Goal: Task Accomplishment & Management: Manage account settings

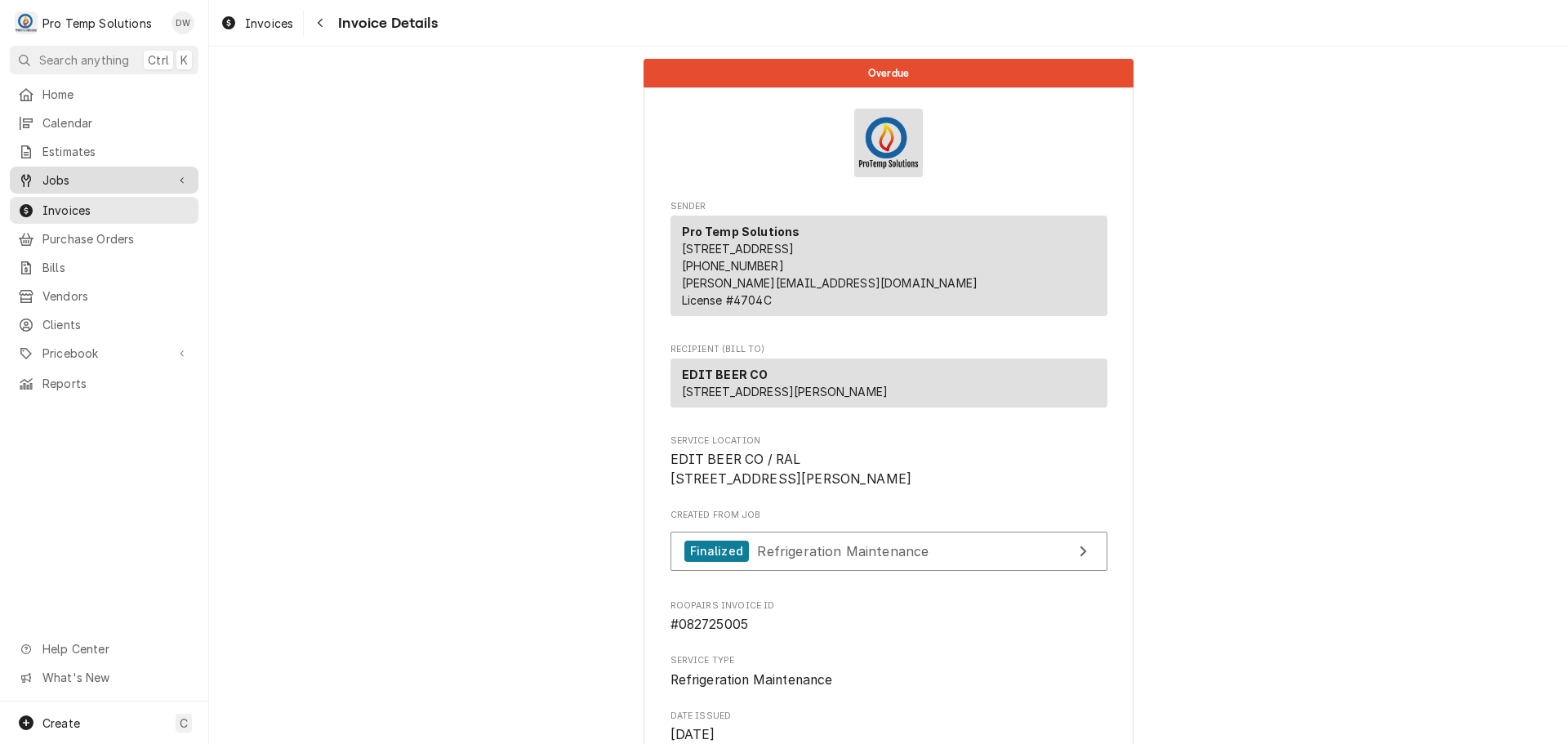
scroll to position [1519, 0]
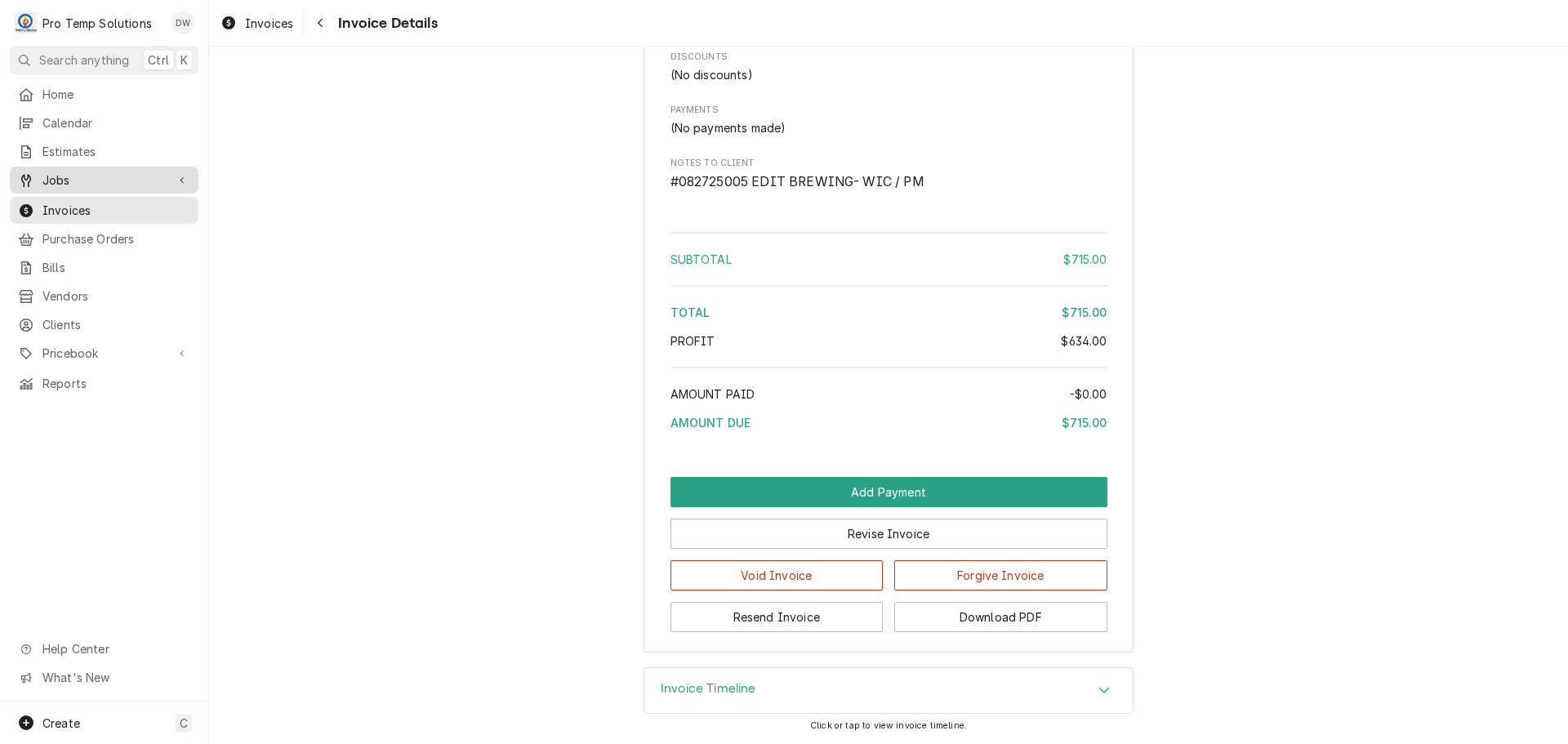
click at [60, 174] on span "Jobs" at bounding box center [103, 179] width 123 height 17
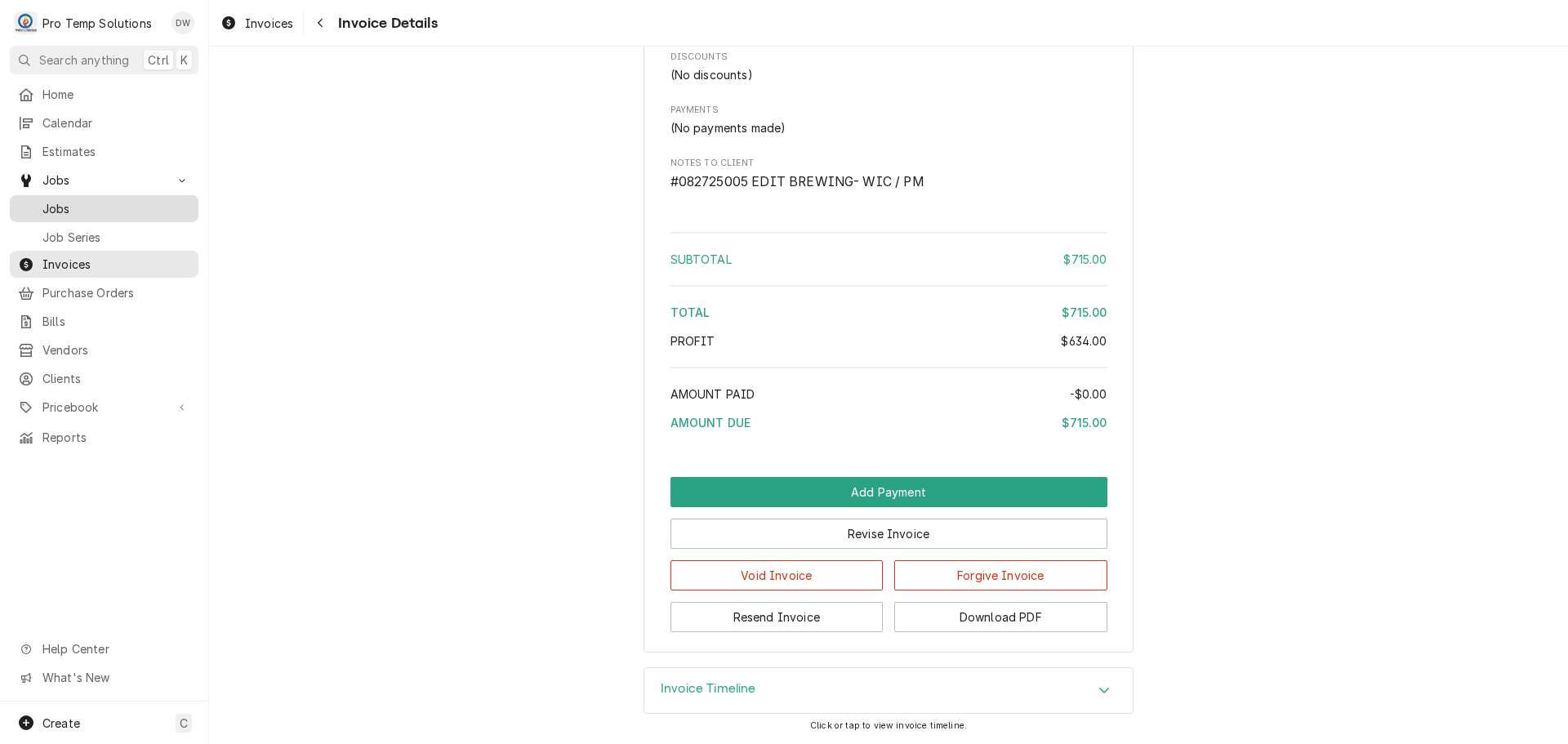
click at [56, 202] on span "Jobs" at bounding box center [116, 208] width 148 height 17
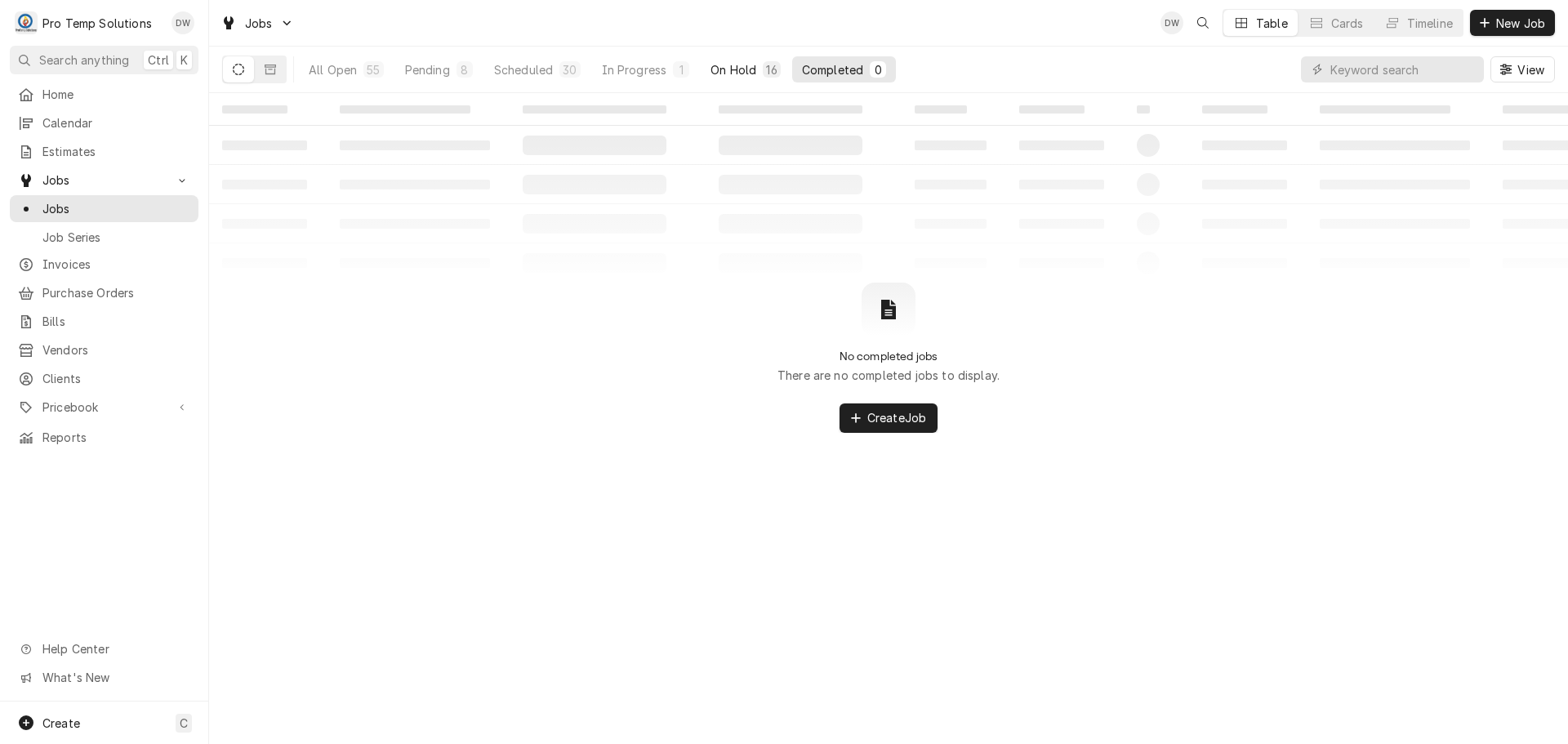
click at [745, 69] on div "On Hold" at bounding box center [732, 69] width 45 height 17
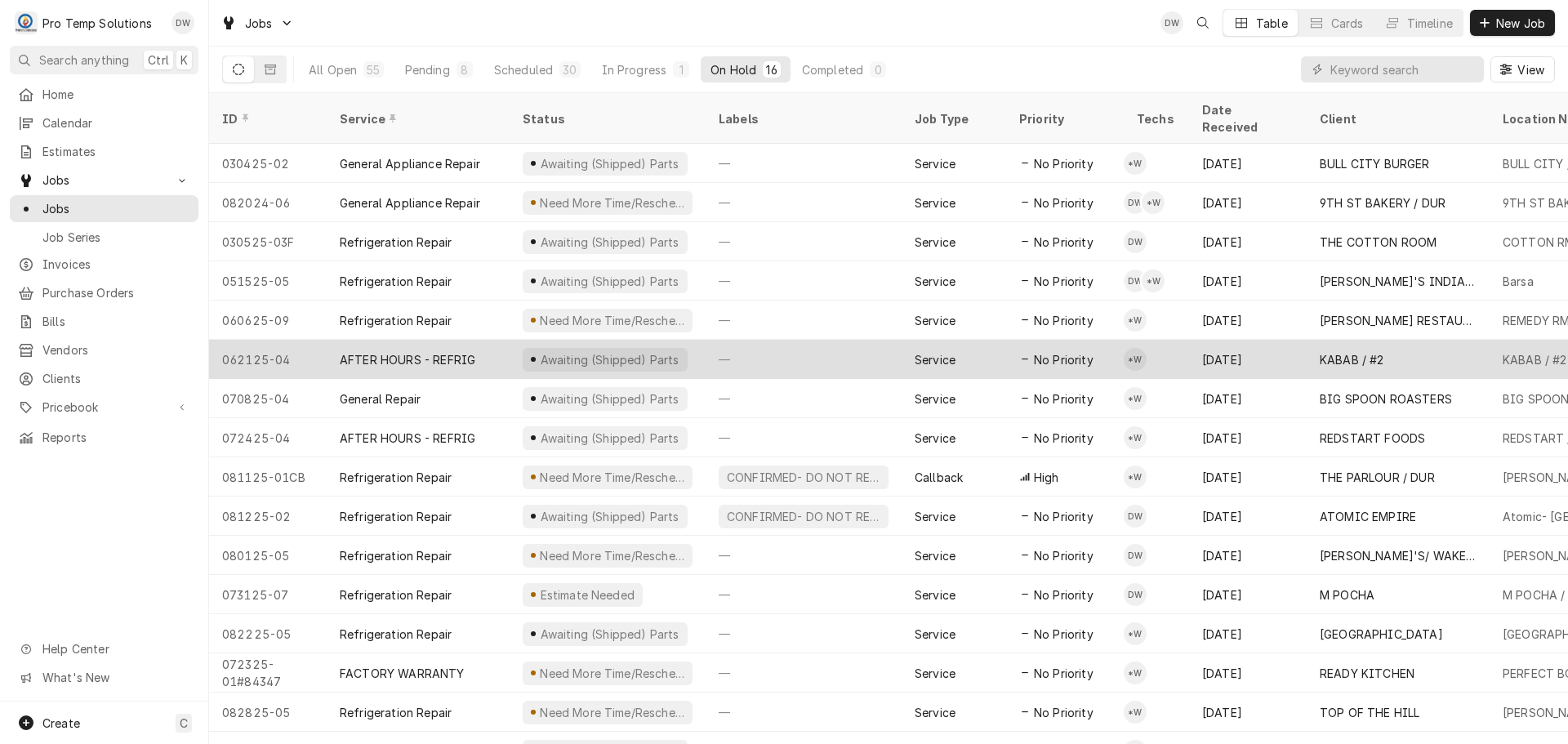
scroll to position [20, 0]
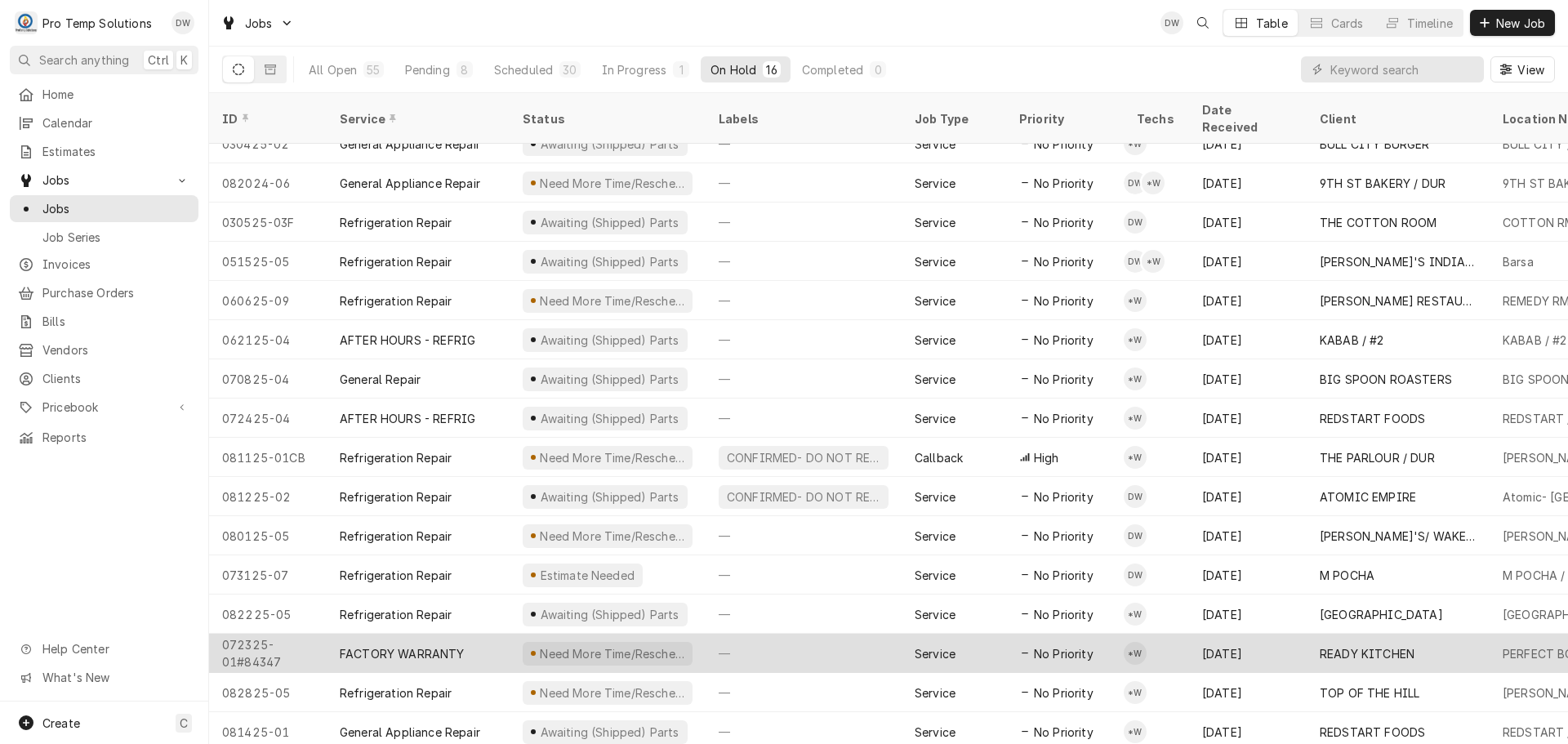
click at [829, 634] on div "—" at bounding box center [803, 653] width 196 height 39
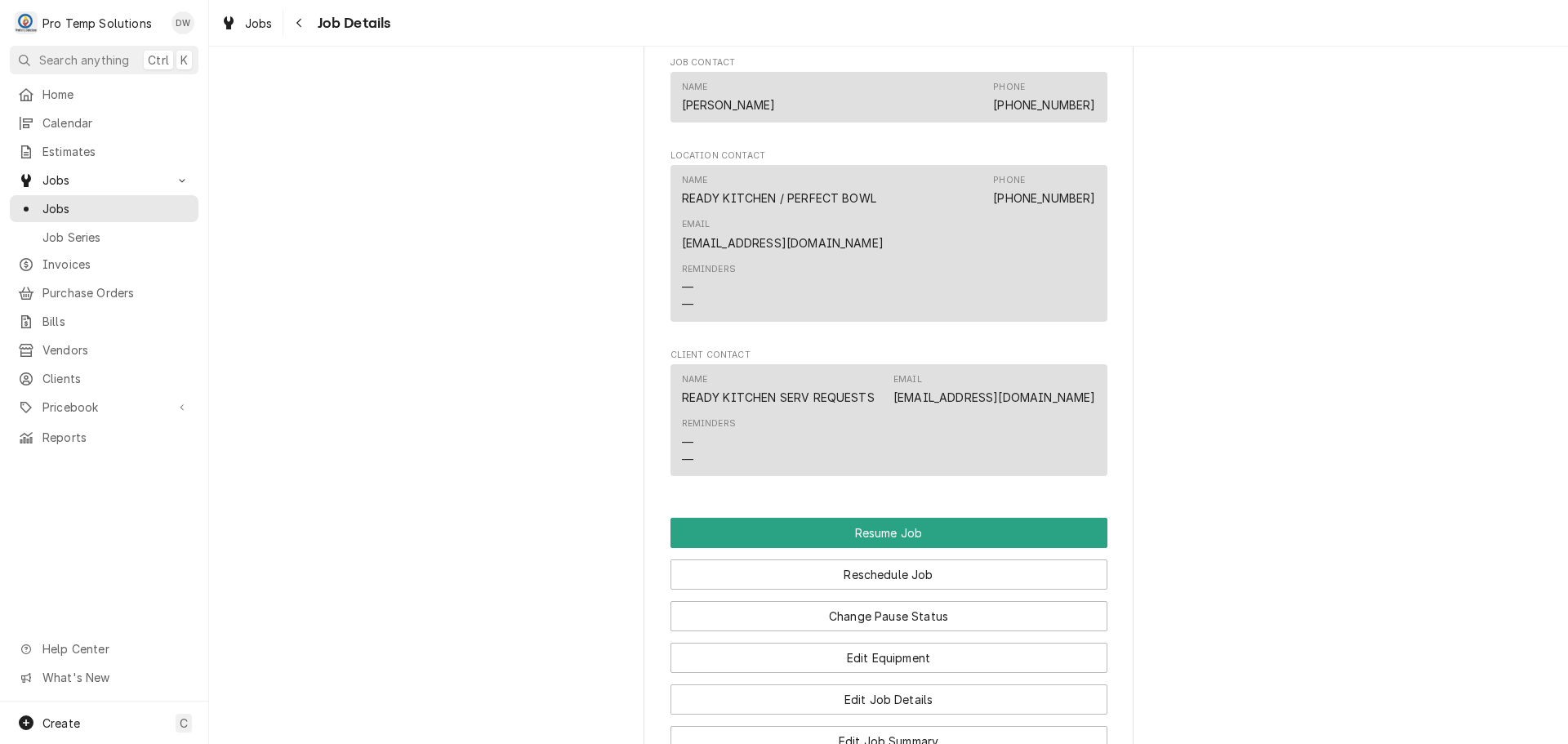
scroll to position [1796, 0]
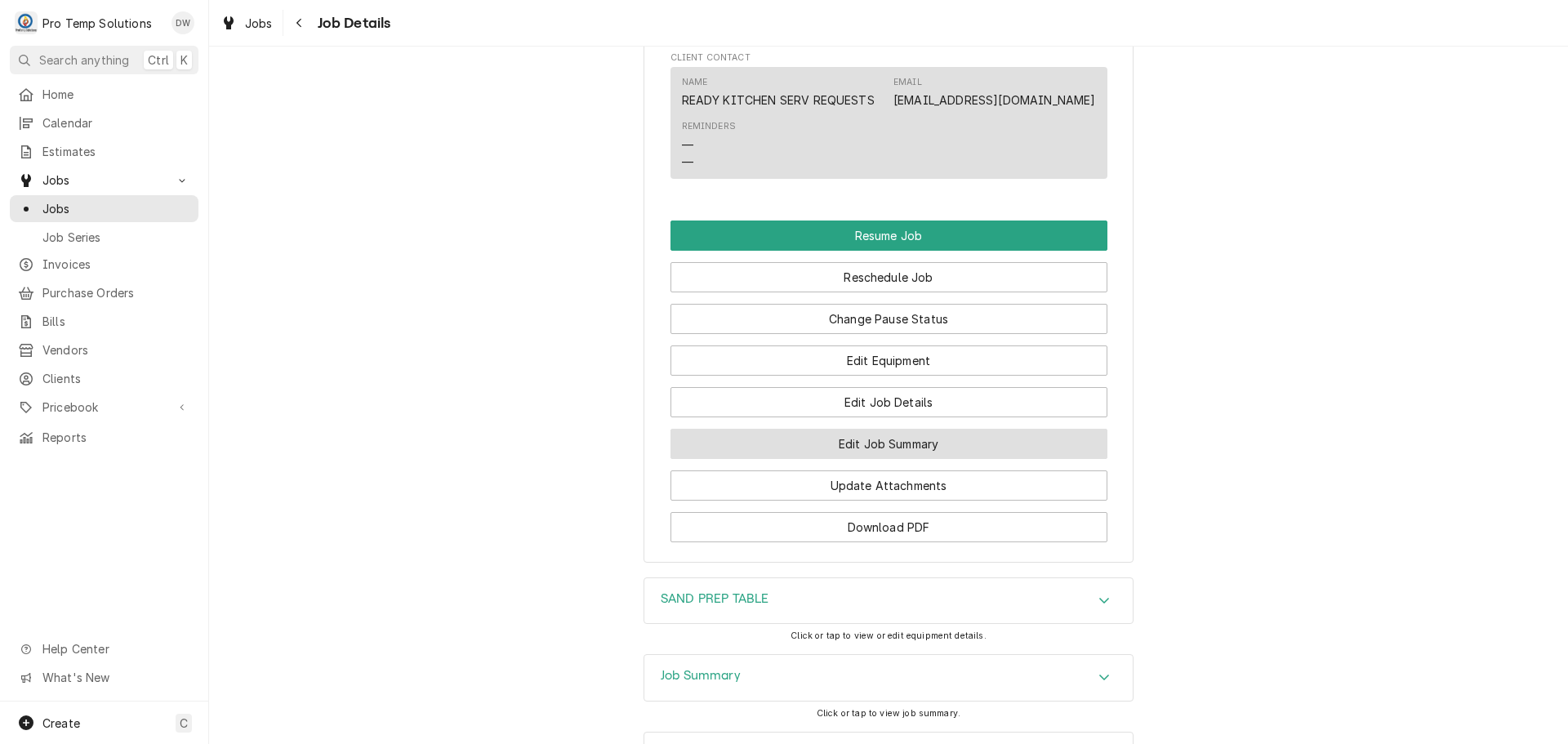
click at [865, 459] on button "Edit Job Summary" at bounding box center [889, 444] width 436 height 31
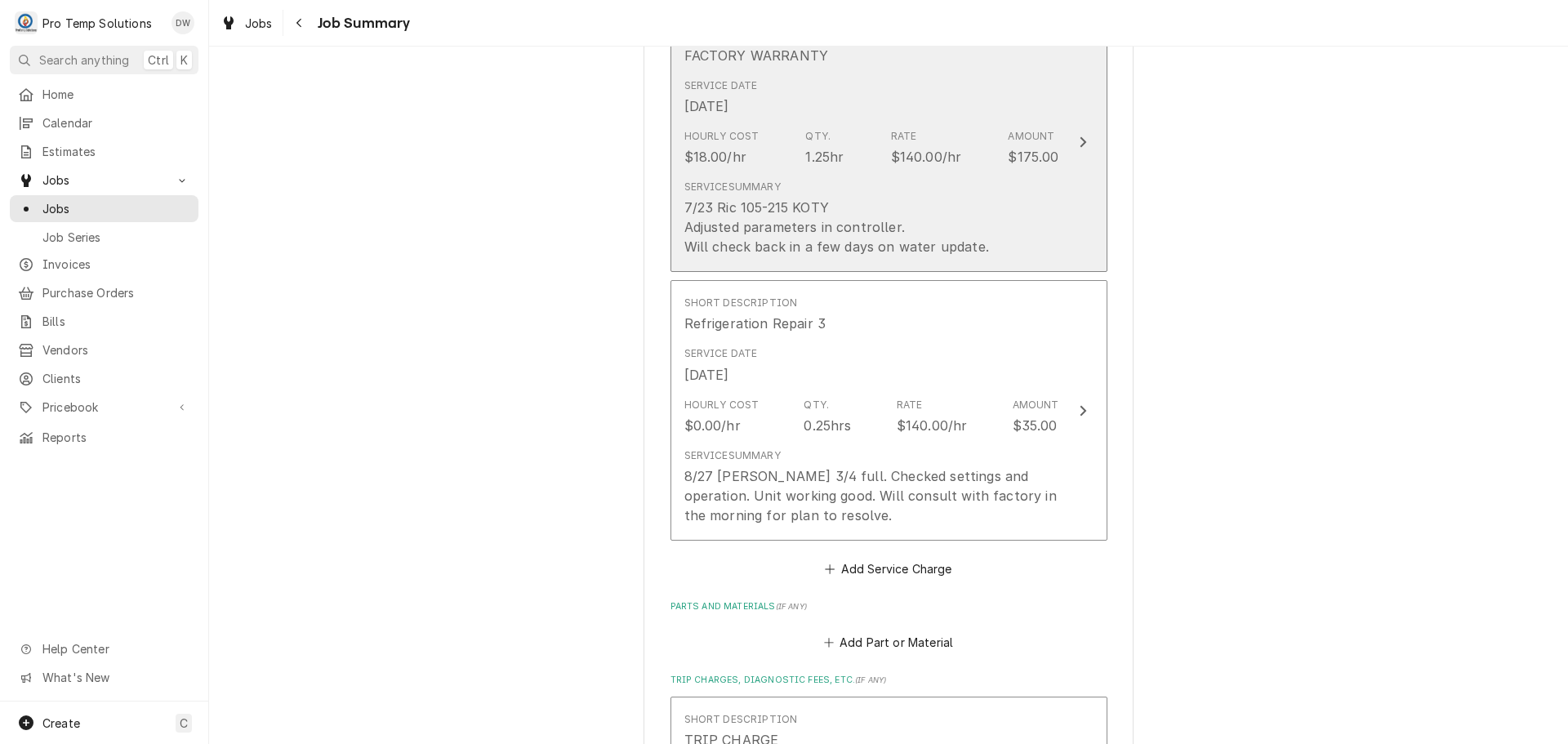
scroll to position [817, 0]
